Goal: Task Accomplishment & Management: Complete application form

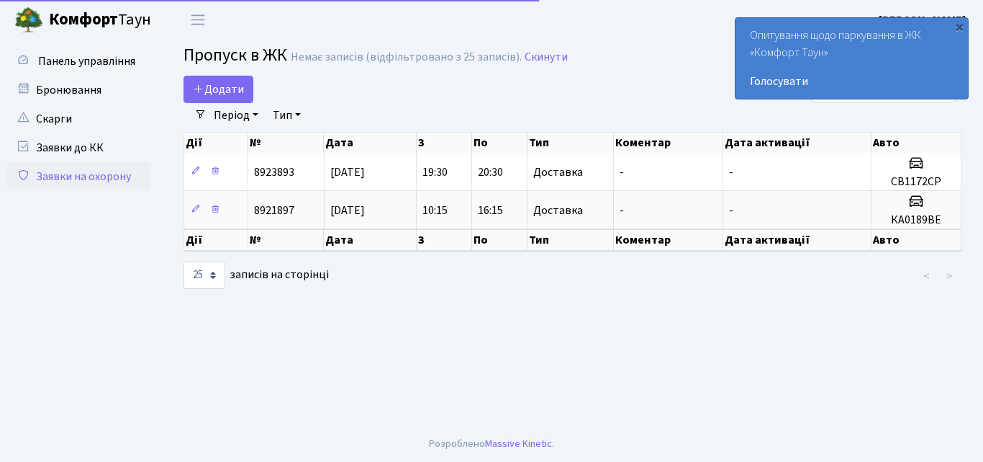
select select "25"
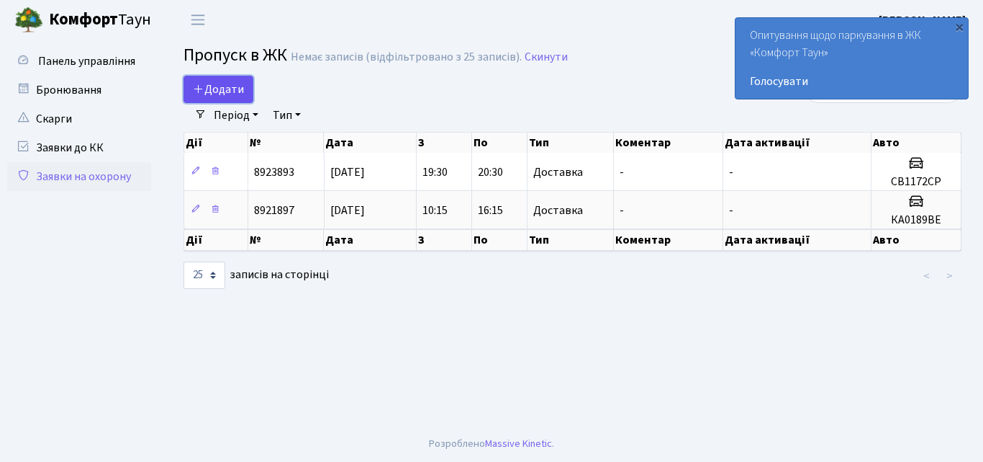
click at [216, 85] on span "Додати" at bounding box center [218, 89] width 51 height 16
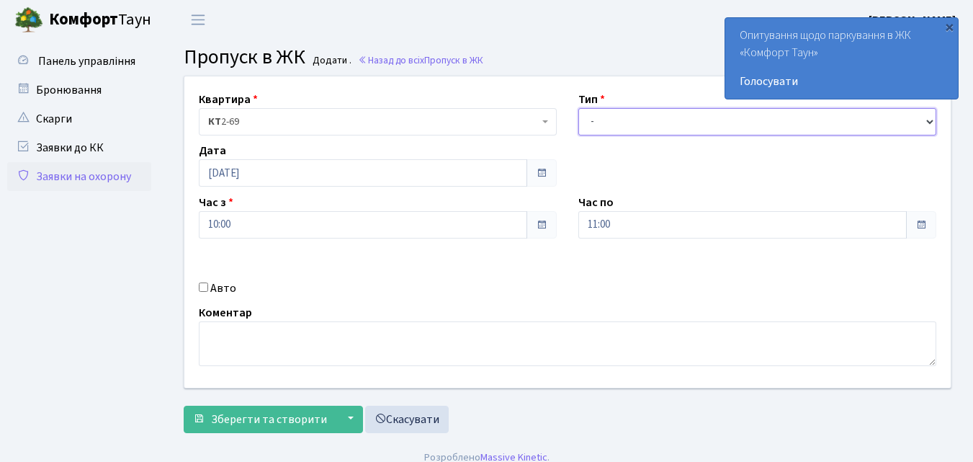
click at [605, 116] on select "- Доставка Таксі Гості Сервіс" at bounding box center [757, 121] width 358 height 27
select select "1"
click at [578, 108] on select "- Доставка Таксі Гості Сервіс" at bounding box center [757, 121] width 358 height 27
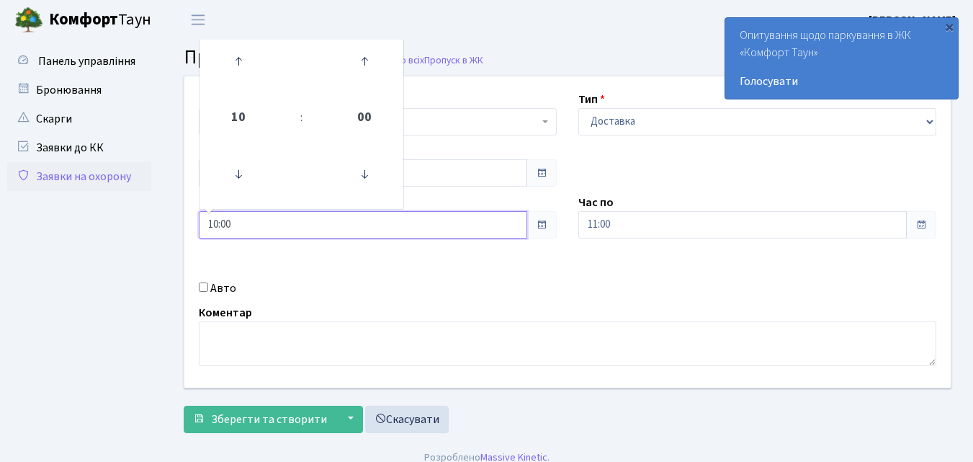
click at [264, 227] on input "10:00" at bounding box center [363, 224] width 328 height 27
click at [629, 227] on input "11:00" at bounding box center [742, 224] width 328 height 27
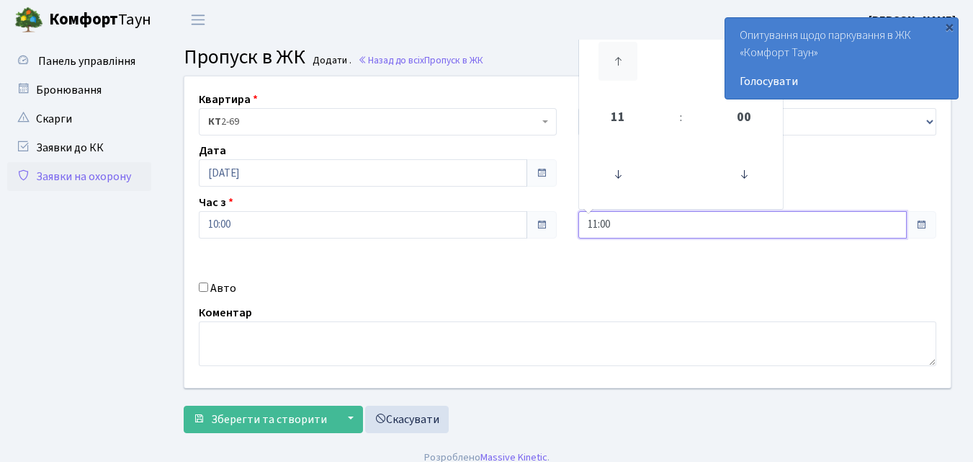
click at [625, 58] on icon at bounding box center [617, 61] width 39 height 39
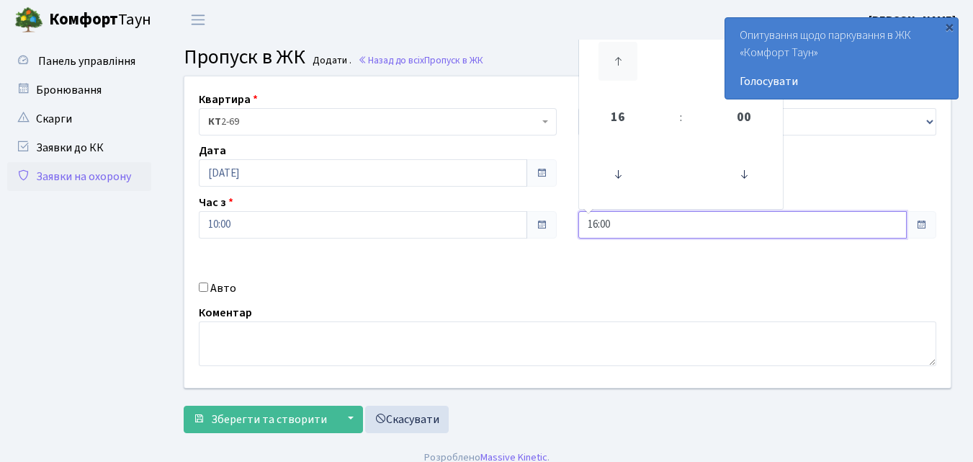
click at [625, 58] on icon at bounding box center [617, 61] width 39 height 39
click at [624, 59] on icon at bounding box center [617, 61] width 39 height 39
type input "20:00"
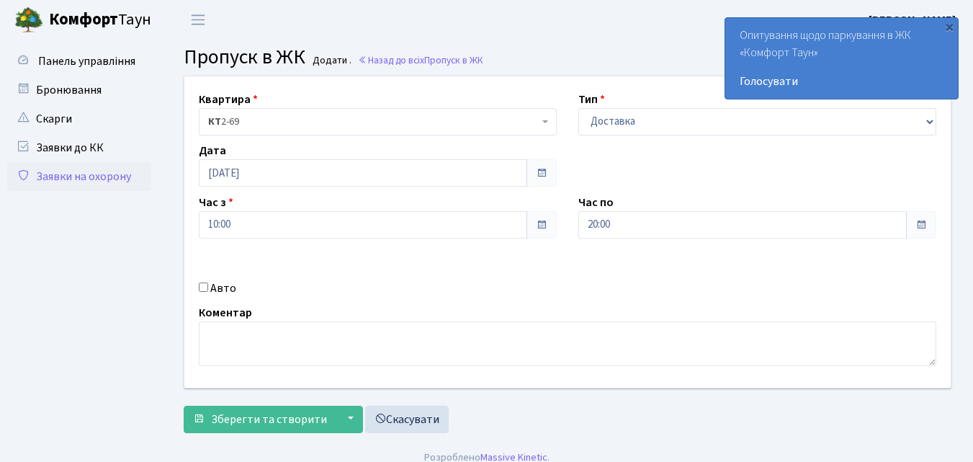
click at [200, 284] on input "Авто" at bounding box center [203, 286] width 9 height 9
checkbox input "true"
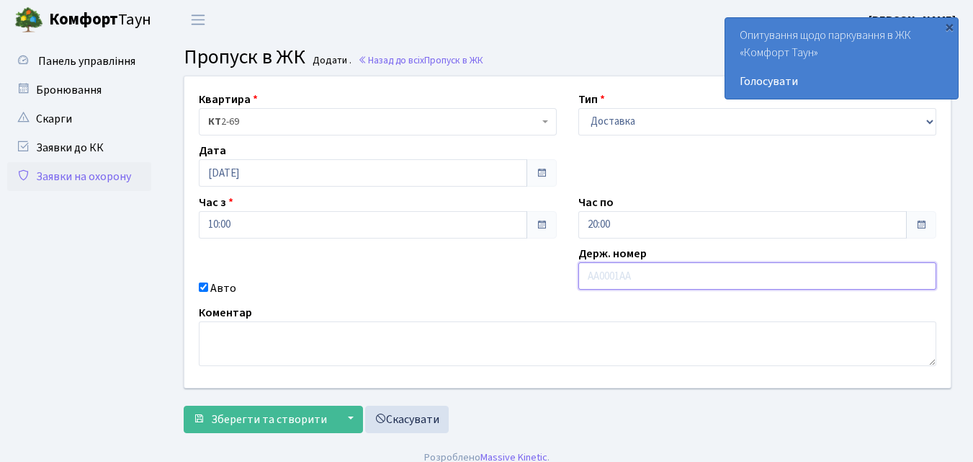
click at [587, 275] on input "text" at bounding box center [757, 275] width 358 height 27
type input "F"
type input "АІ6721АЕ"
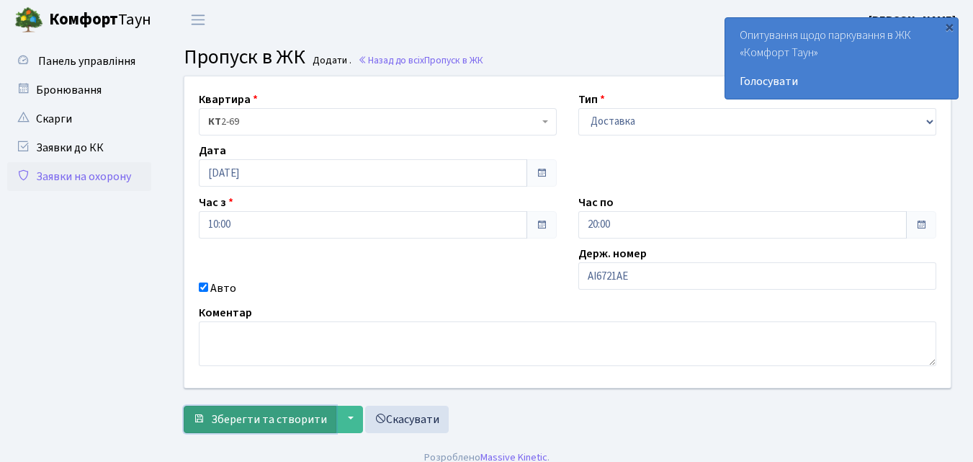
click at [266, 426] on span "Зберегти та створити" at bounding box center [269, 419] width 116 height 16
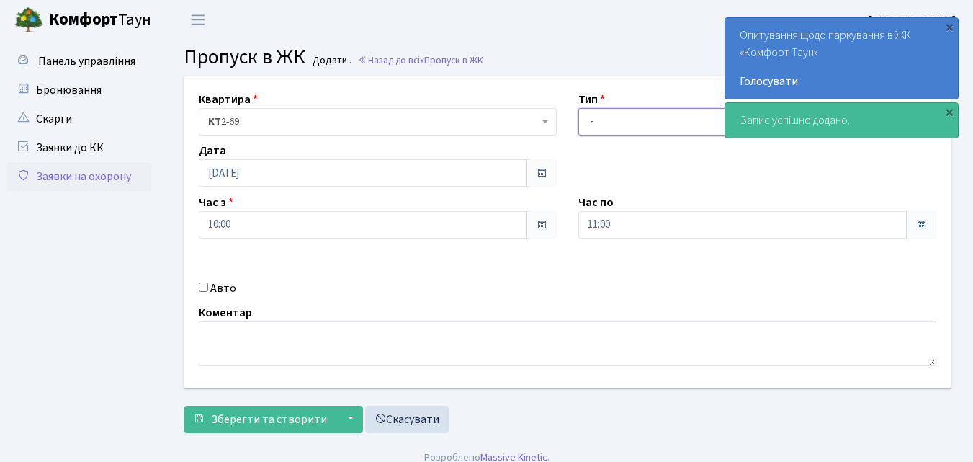
click at [621, 125] on select "- Доставка Таксі Гості Сервіс" at bounding box center [757, 121] width 358 height 27
select select "1"
click at [578, 108] on select "- Доставка Таксі Гості Сервіс" at bounding box center [757, 121] width 358 height 27
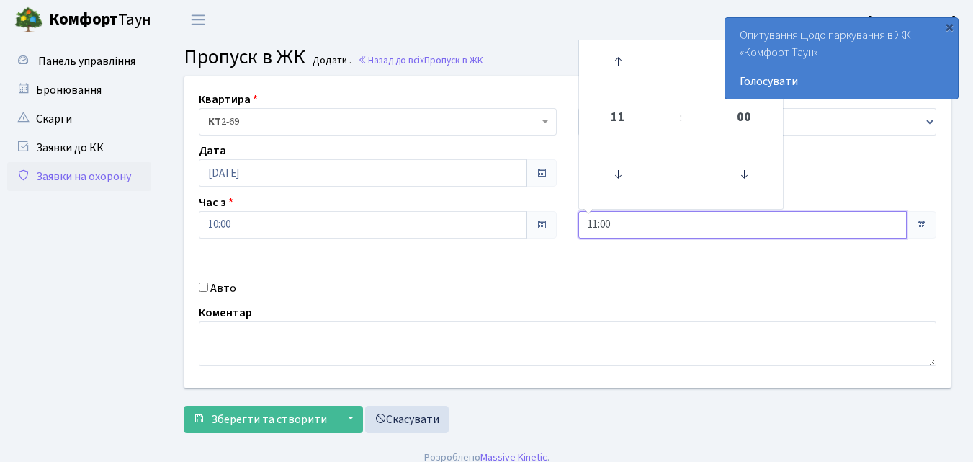
click at [618, 222] on input "11:00" at bounding box center [742, 224] width 328 height 27
click at [615, 66] on icon at bounding box center [617, 61] width 39 height 39
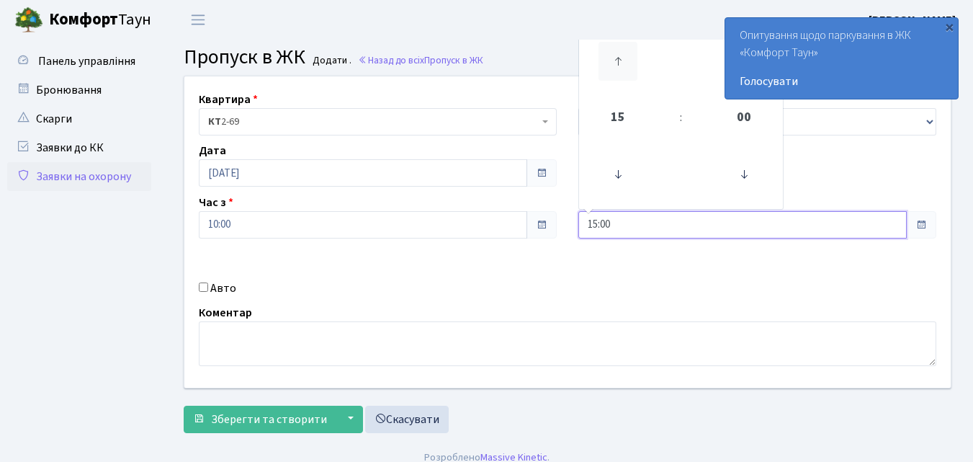
click at [615, 66] on icon at bounding box center [617, 61] width 39 height 39
type input "19:00"
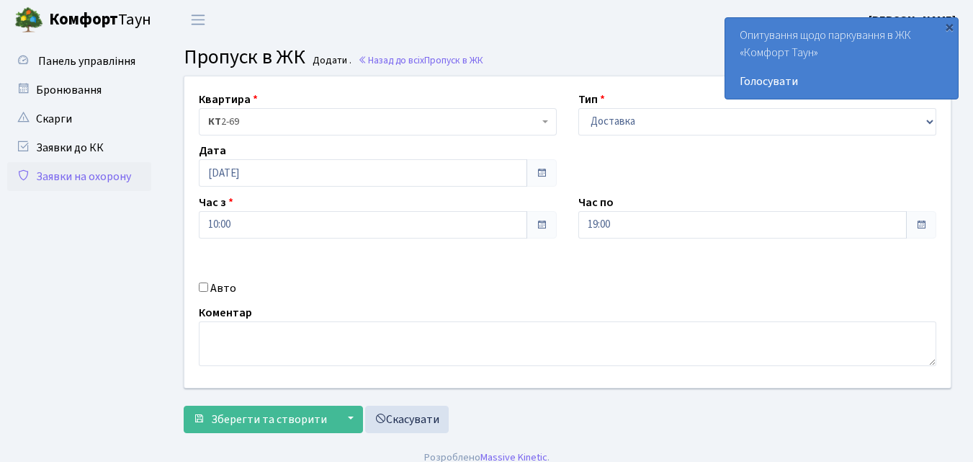
click at [204, 290] on input "Авто" at bounding box center [203, 286] width 9 height 9
checkbox input "true"
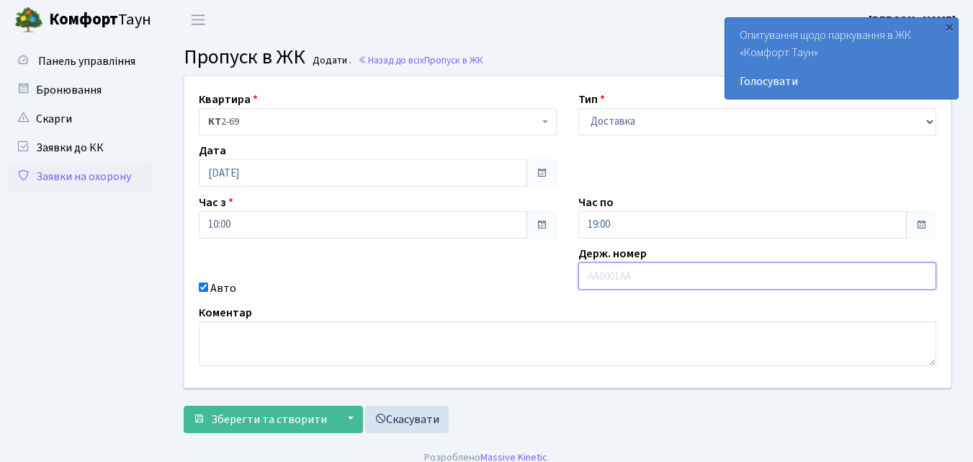
click at [585, 277] on input "text" at bounding box center [757, 275] width 358 height 27
type input "АА3280СВ"
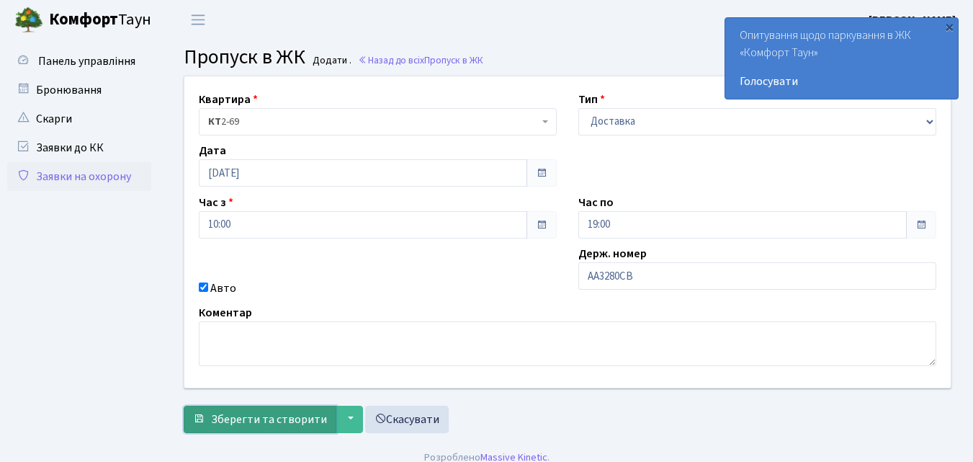
click at [271, 423] on span "Зберегти та створити" at bounding box center [269, 419] width 116 height 16
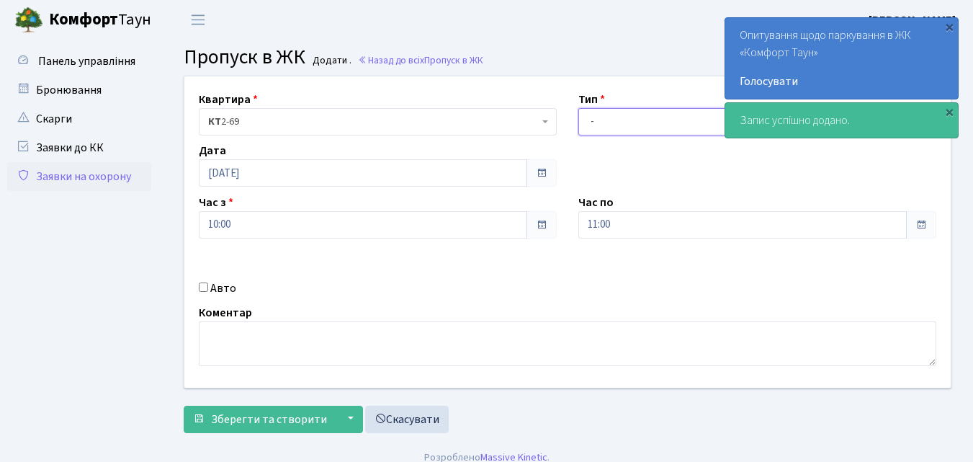
click at [615, 125] on select "- Доставка Таксі Гості Сервіс" at bounding box center [757, 121] width 358 height 27
select select "1"
click at [578, 108] on select "- Доставка Таксі Гості Сервіс" at bounding box center [757, 121] width 358 height 27
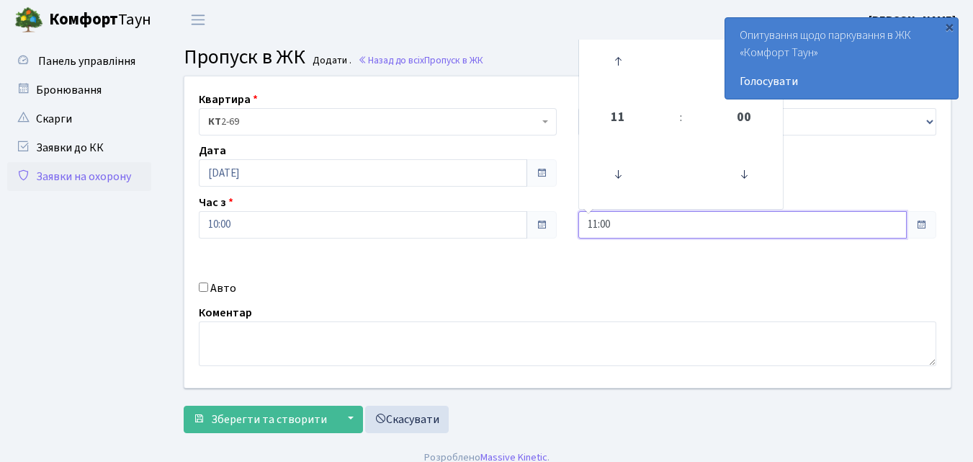
click at [611, 230] on input "11:00" at bounding box center [742, 224] width 328 height 27
click at [627, 56] on icon at bounding box center [617, 61] width 39 height 39
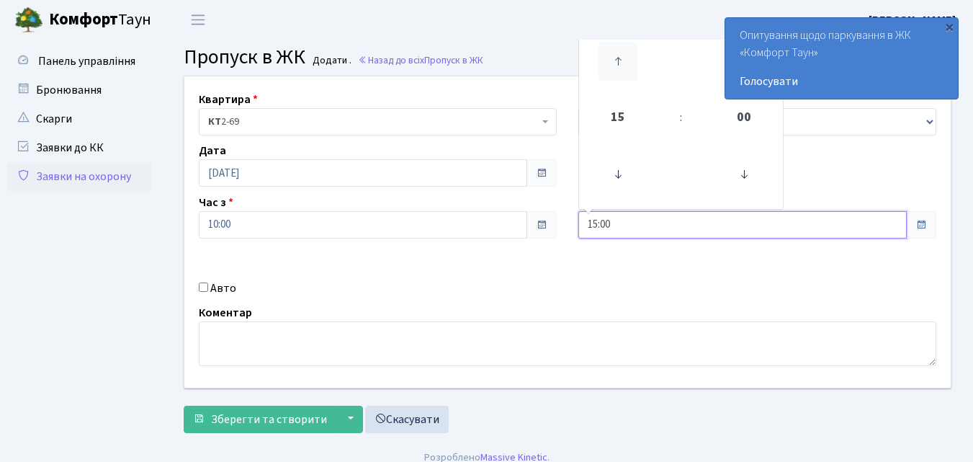
click at [626, 58] on icon at bounding box center [617, 61] width 39 height 39
click at [626, 59] on icon at bounding box center [617, 61] width 39 height 39
click at [623, 57] on icon at bounding box center [617, 61] width 39 height 39
click at [621, 58] on icon at bounding box center [617, 61] width 39 height 39
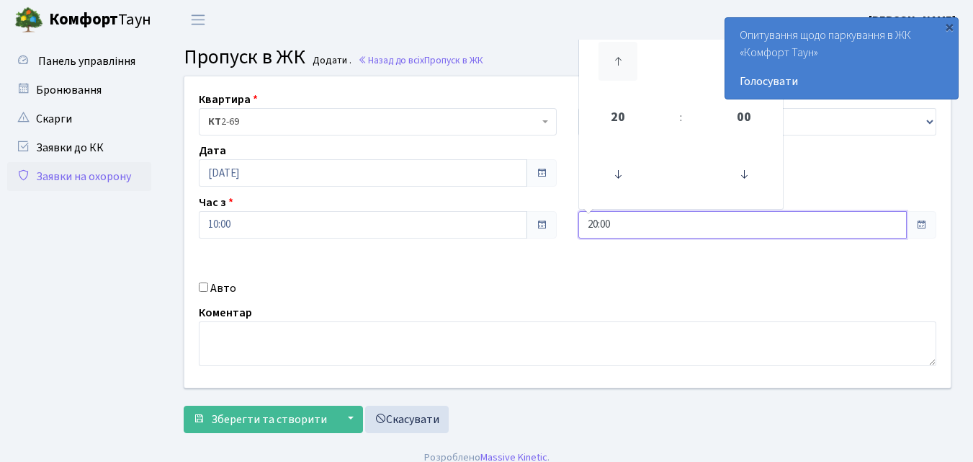
click at [621, 58] on icon at bounding box center [617, 61] width 39 height 39
type input "21:00"
click at [202, 287] on input "Авто" at bounding box center [203, 286] width 9 height 9
checkbox input "true"
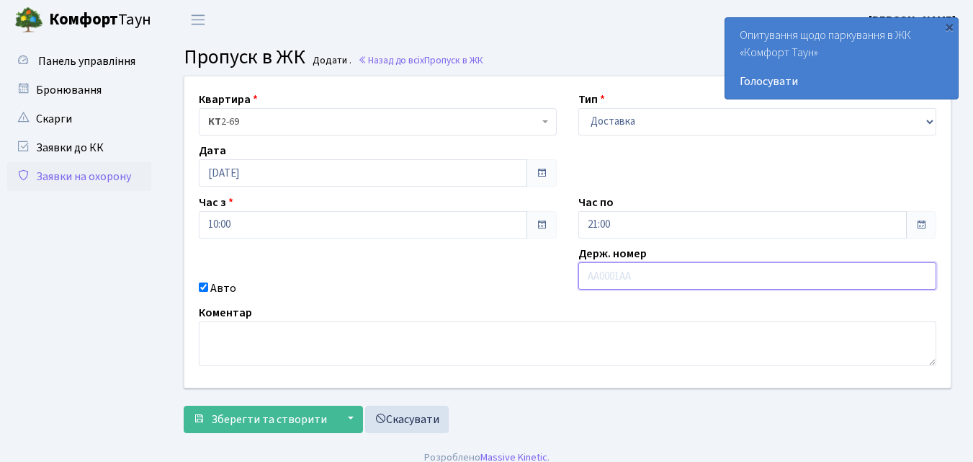
click at [585, 268] on input "text" at bounding box center [757, 275] width 358 height 27
type input "ВХ6754ВС"
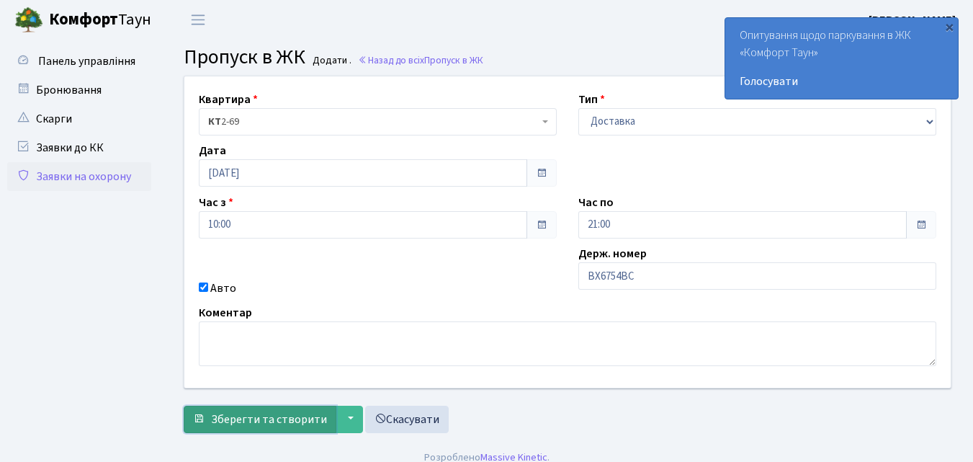
click at [253, 429] on button "Зберегти та створити" at bounding box center [260, 418] width 153 height 27
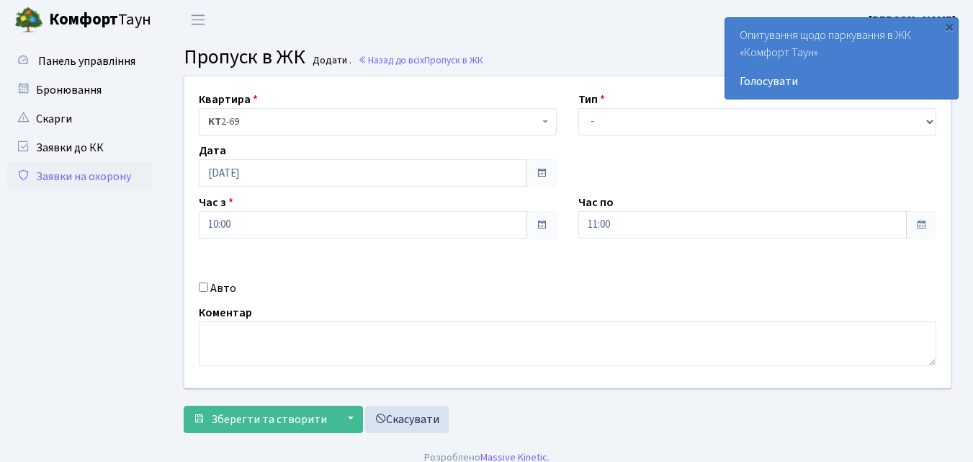
click at [86, 175] on link "Заявки на охорону" at bounding box center [79, 176] width 144 height 29
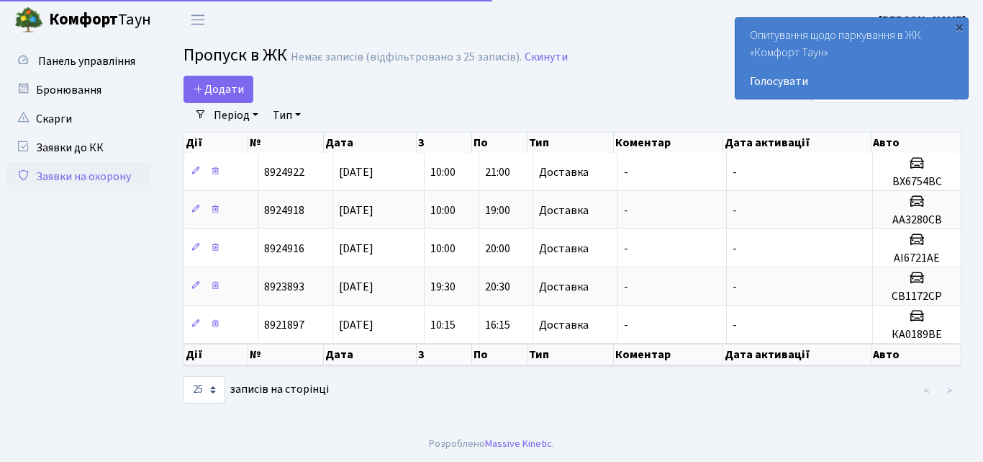
select select "25"
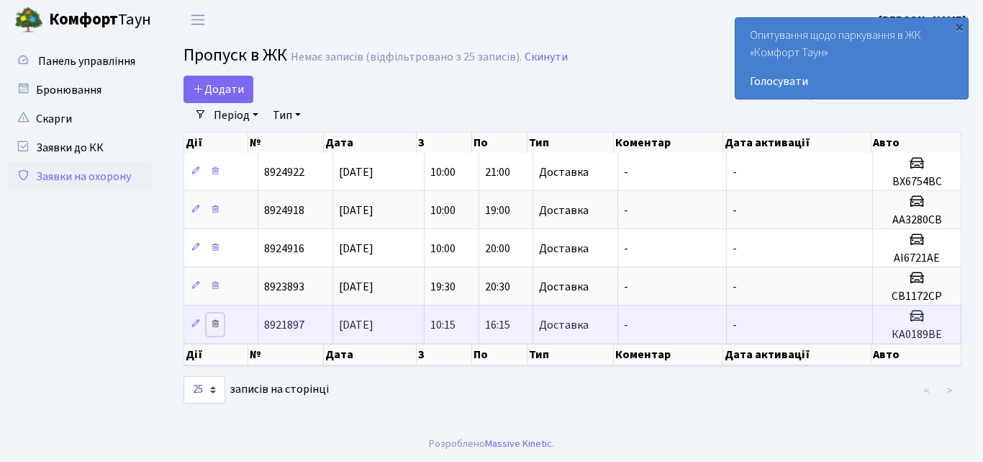
click at [220, 327] on icon at bounding box center [215, 323] width 10 height 10
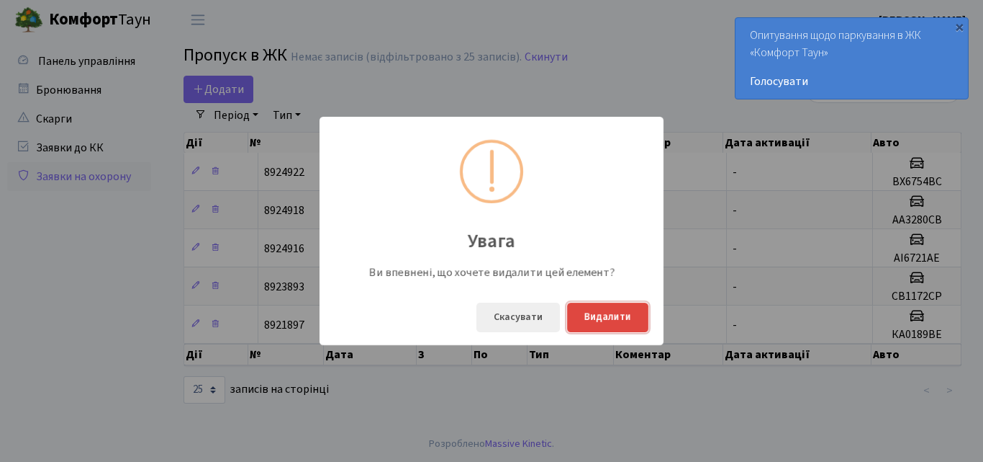
click at [596, 318] on button "Видалити" at bounding box center [607, 317] width 81 height 30
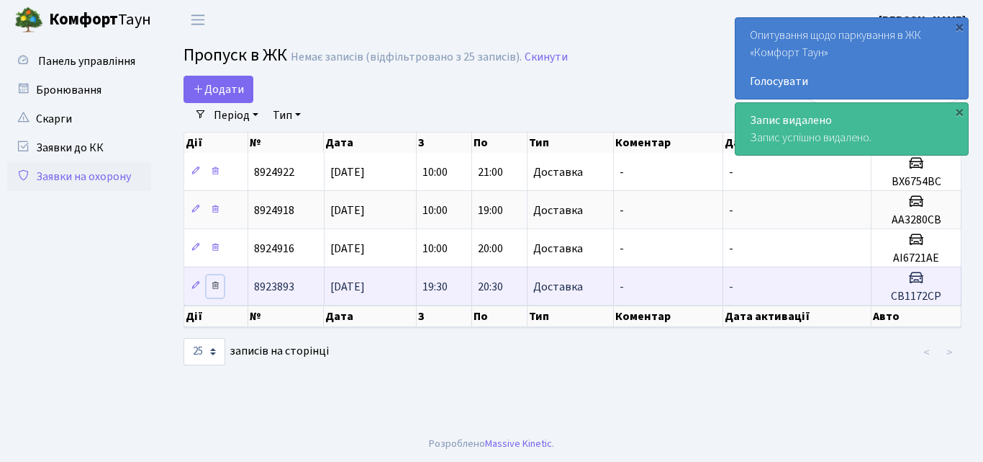
click at [217, 289] on icon at bounding box center [215, 285] width 10 height 10
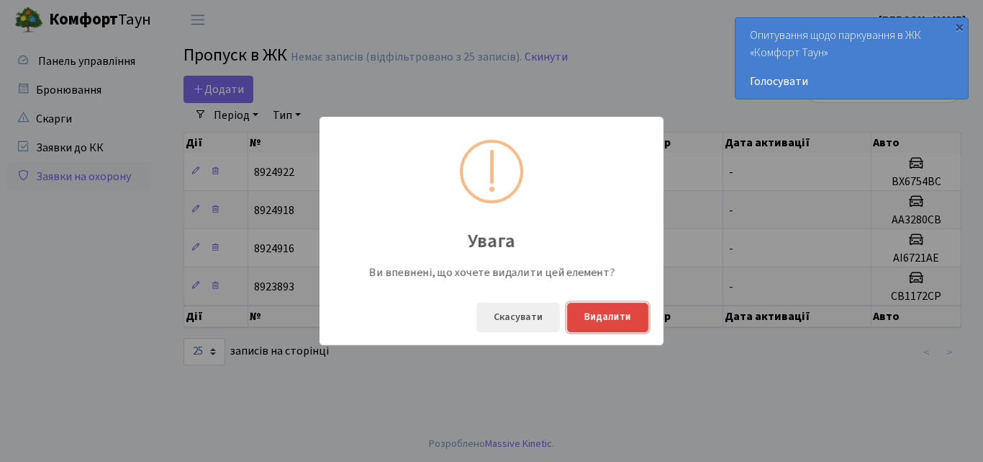
click at [593, 323] on button "Видалити" at bounding box center [607, 317] width 81 height 30
